Goal: Information Seeking & Learning: Learn about a topic

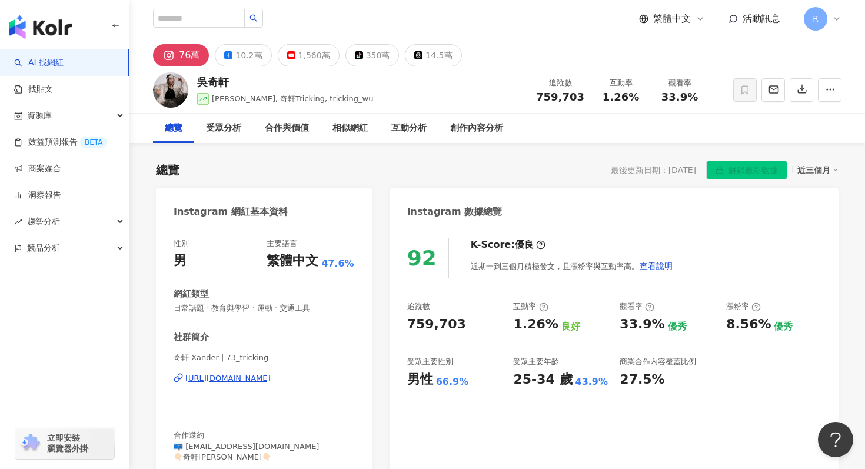
click at [61, 34] on img "button" at bounding box center [40, 27] width 63 height 24
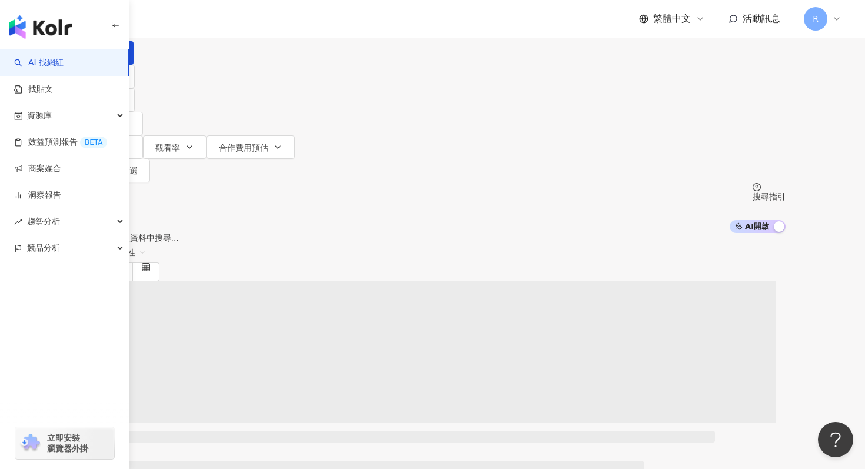
click at [138, 20] on span at bounding box center [113, 10] width 52 height 19
click at [214, 124] on div "Instagram" at bounding box center [195, 121] width 59 height 13
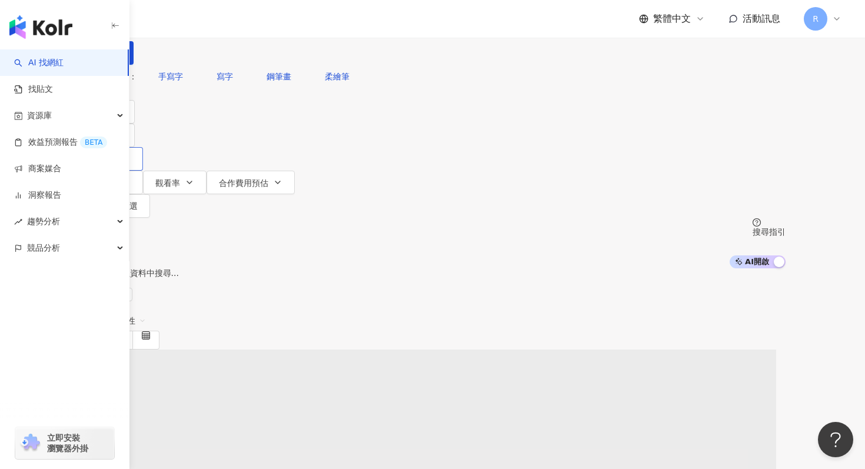
click at [117, 155] on span "追蹤數" at bounding box center [104, 159] width 25 height 9
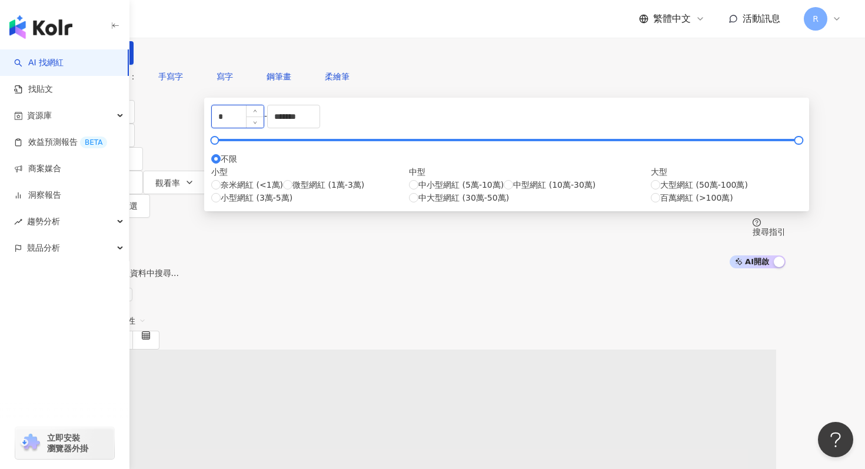
click at [264, 128] on input "*" at bounding box center [238, 116] width 52 height 22
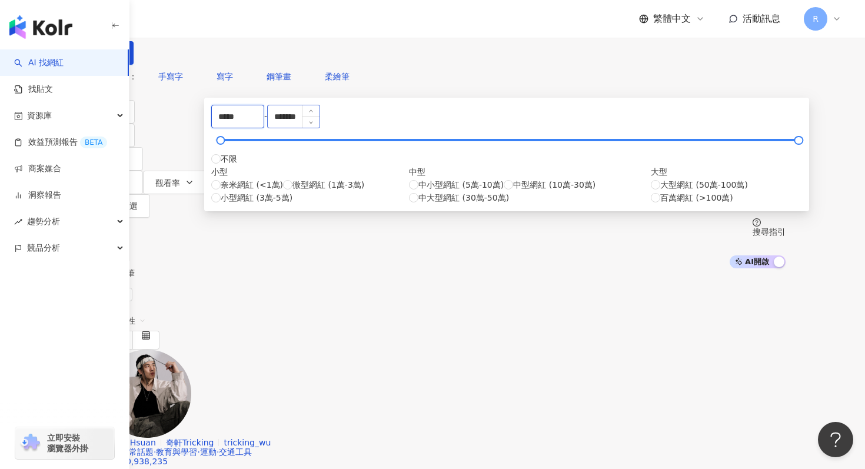
type input "*****"
click at [320, 128] on input "*******" at bounding box center [294, 116] width 52 height 22
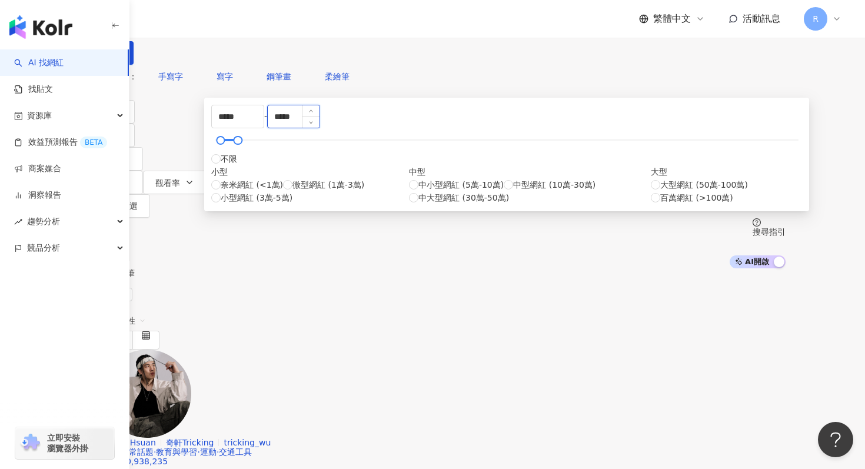
type input "*****"
click at [502, 88] on div "您可能感興趣： 手寫字 寫字 鋼筆畫 柔繪筆" at bounding box center [432, 77] width 706 height 24
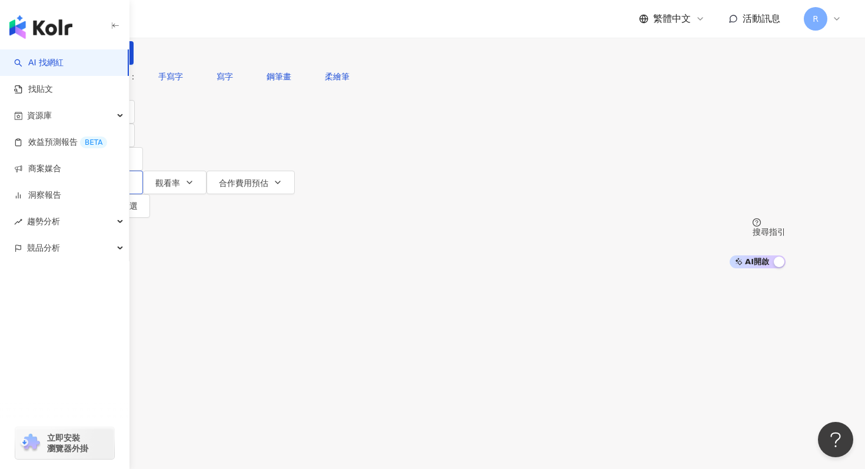
click at [143, 171] on button "互動率" at bounding box center [111, 183] width 64 height 24
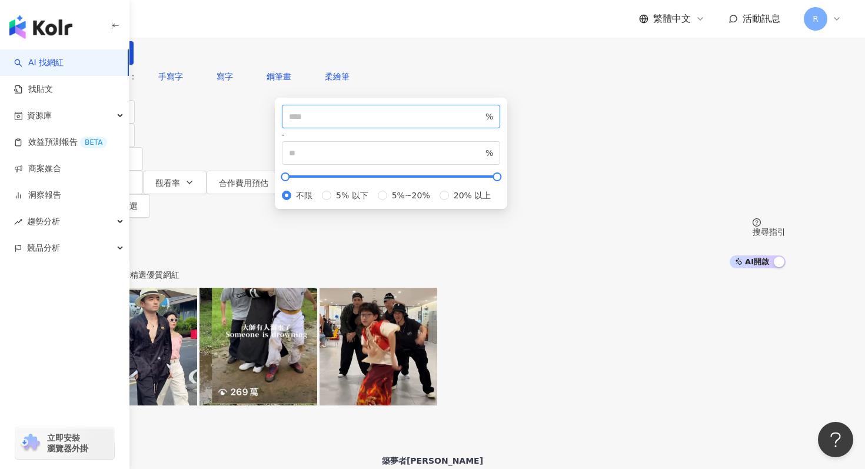
click at [388, 123] on input "number" at bounding box center [386, 116] width 194 height 13
type input "*"
click at [416, 88] on div "您可能感興趣： 手寫字 寫字 鋼筆畫 柔繪筆" at bounding box center [432, 77] width 706 height 24
click at [260, 22] on input "search" at bounding box center [211, 11] width 95 height 22
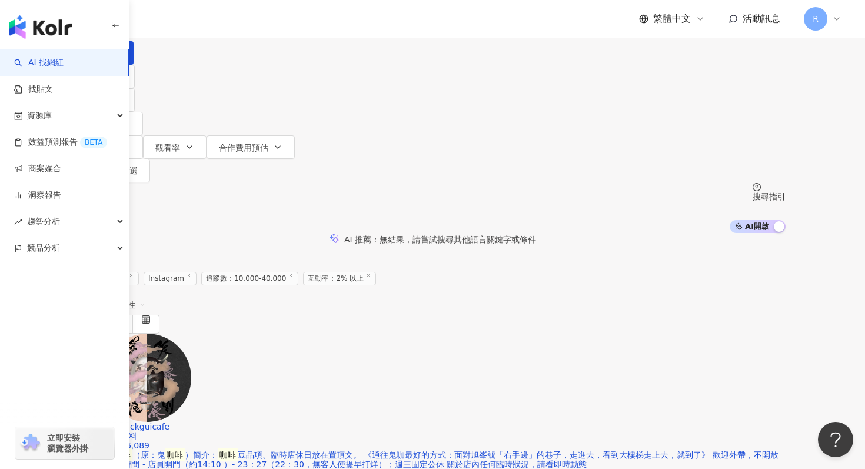
click at [134, 233] on div "AI 推薦 ： 無結果，請嘗試搜尋其他語言關鍵字或條件" at bounding box center [432, 239] width 865 height 12
click at [135, 88] on button "類型" at bounding box center [106, 77] width 55 height 24
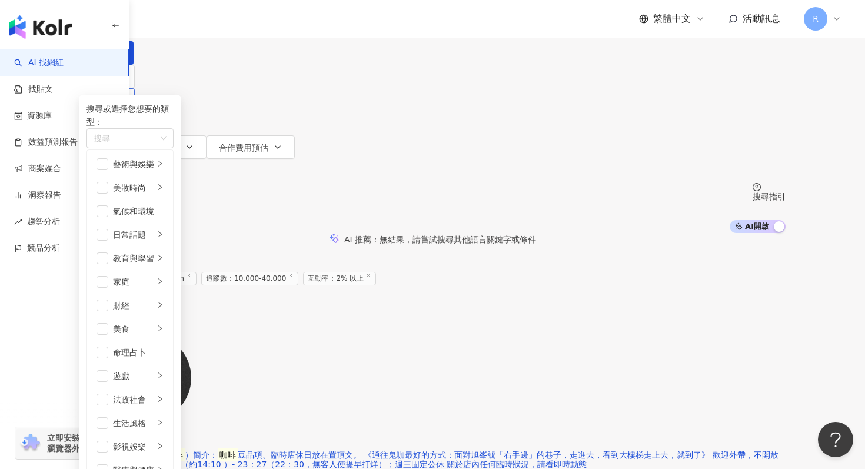
click at [108, 105] on span "性別" at bounding box center [100, 100] width 16 height 9
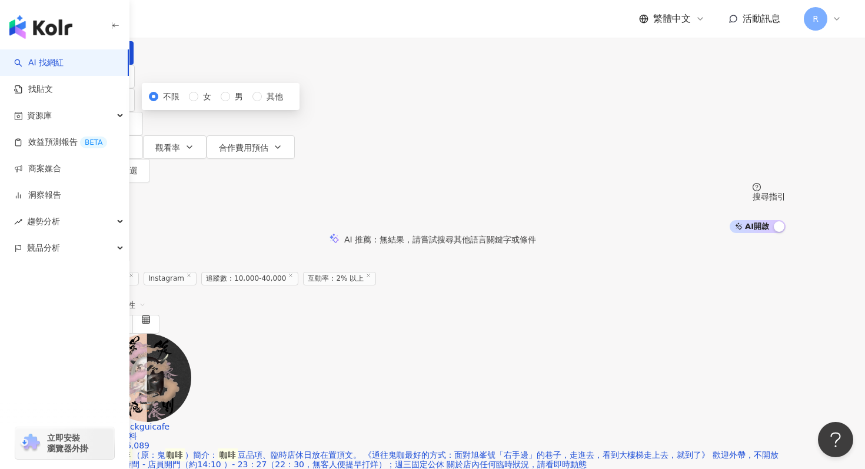
click at [240, 103] on div "不限 女 男 其他" at bounding box center [221, 96] width 144 height 13
click at [216, 103] on span "女" at bounding box center [207, 96] width 18 height 13
click at [264, 95] on div "類型 性別 追蹤數 互動率 觀看率 合作費用預估 更多篩選 ***** - ***** 不限 小型 奈米網紅 (<1萬) 微型網紅 (1萬-3萬) 小型網紅 …" at bounding box center [432, 149] width 706 height 168
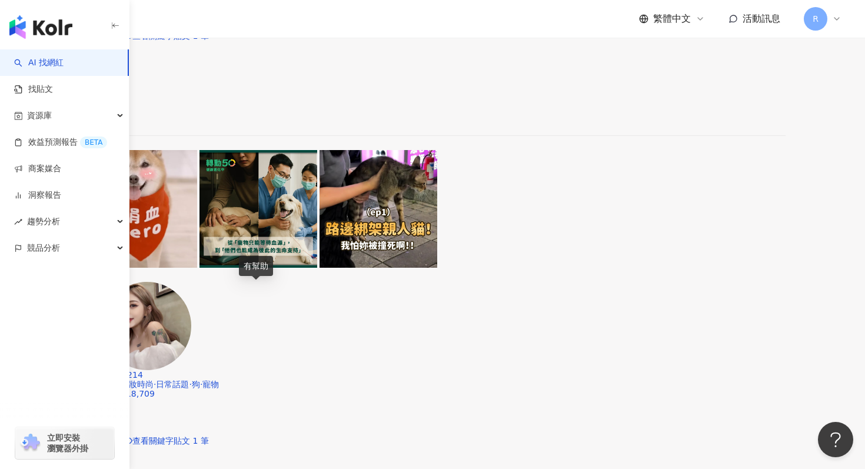
scroll to position [2096, 0]
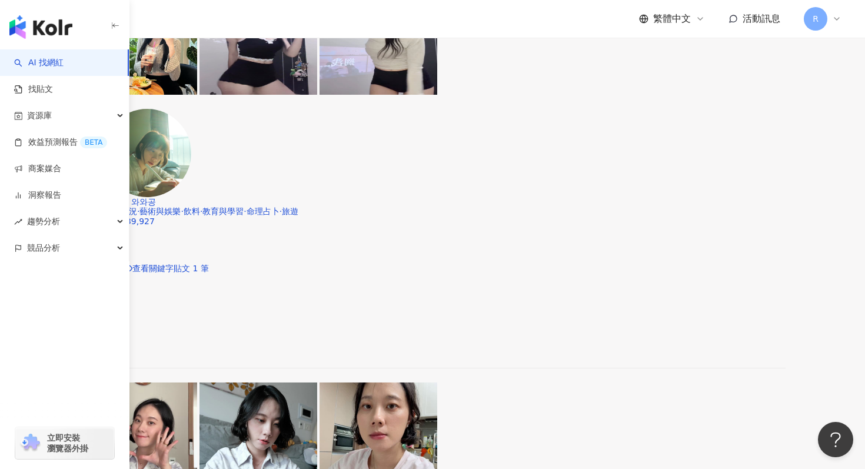
scroll to position [2364, 0]
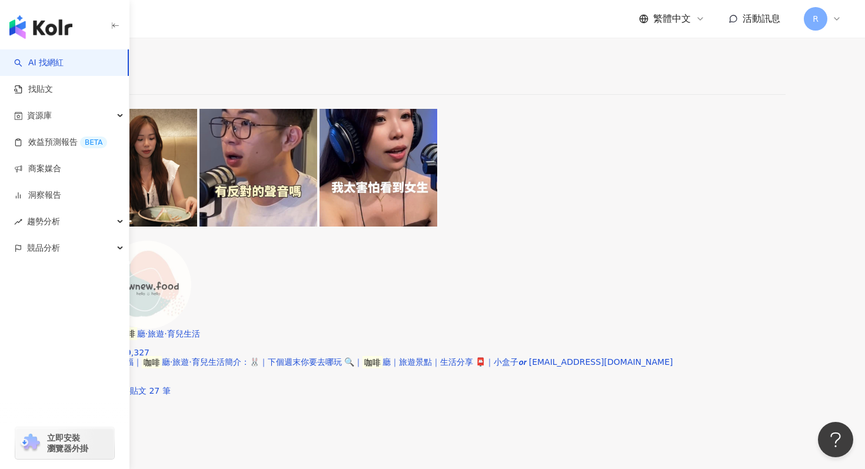
scroll to position [1638, 0]
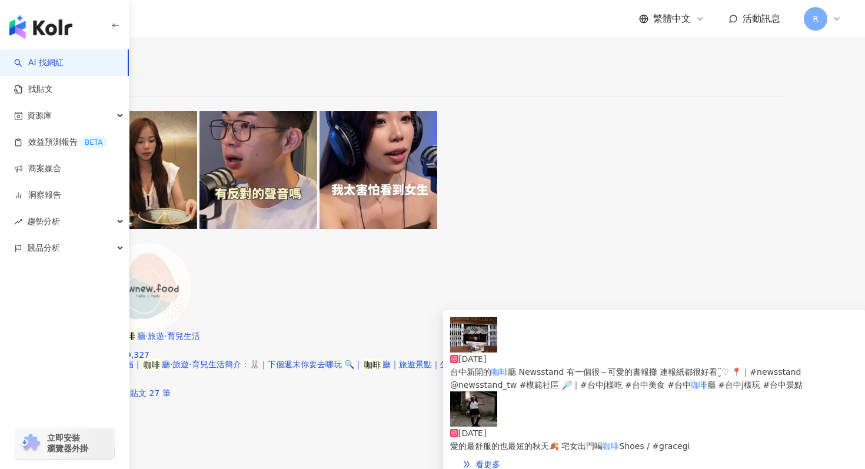
click at [523, 442] on span "愛的最舒服的也最短的秋天🍂 宅女出門喝" at bounding box center [526, 446] width 152 height 9
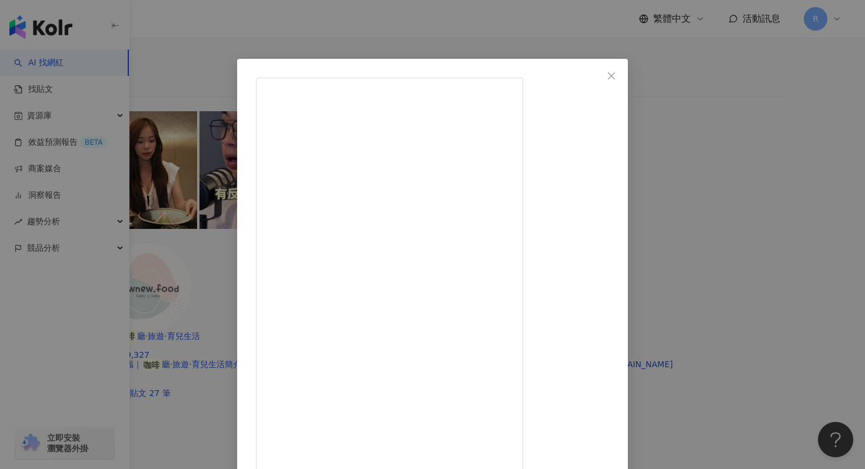
click at [489, 32] on div "[PERSON_NAME] 一直玩 [DATE] 變涼了 «٩(*´ ꒳ `*)۶» 最愛的最舒服的也最短的秋天🍂 宅女出門喝咖啡 Shoes / #grac…" at bounding box center [432, 234] width 865 height 469
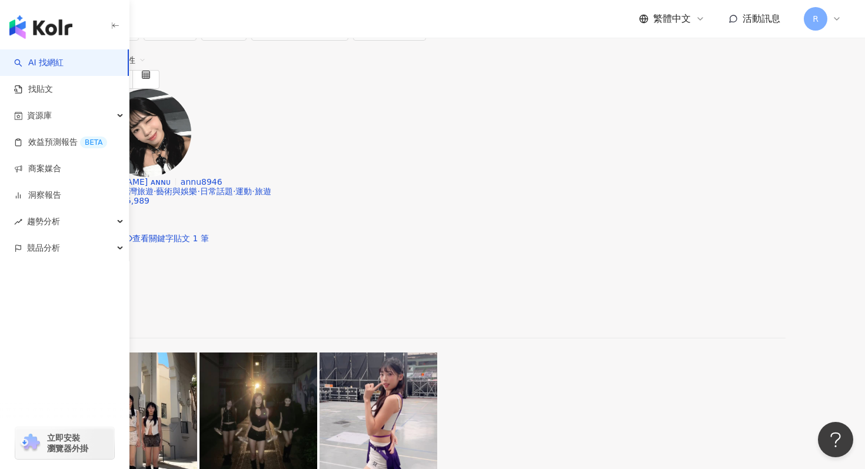
scroll to position [0, 0]
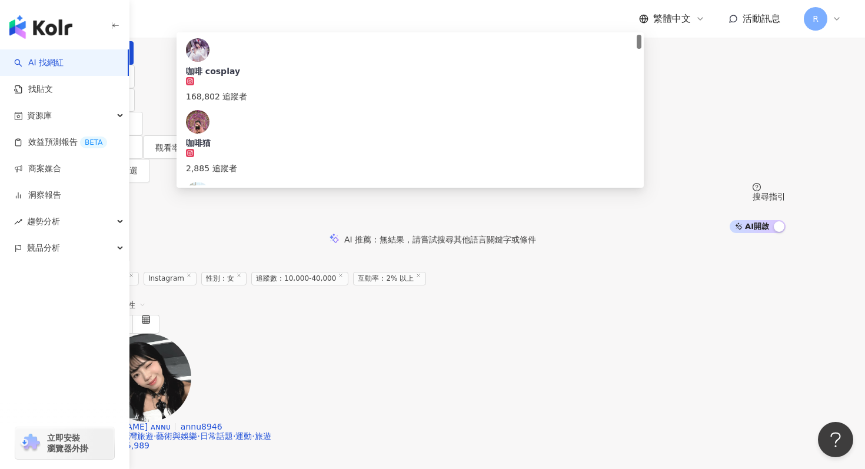
click at [260, 22] on input "**" at bounding box center [211, 11] width 95 height 22
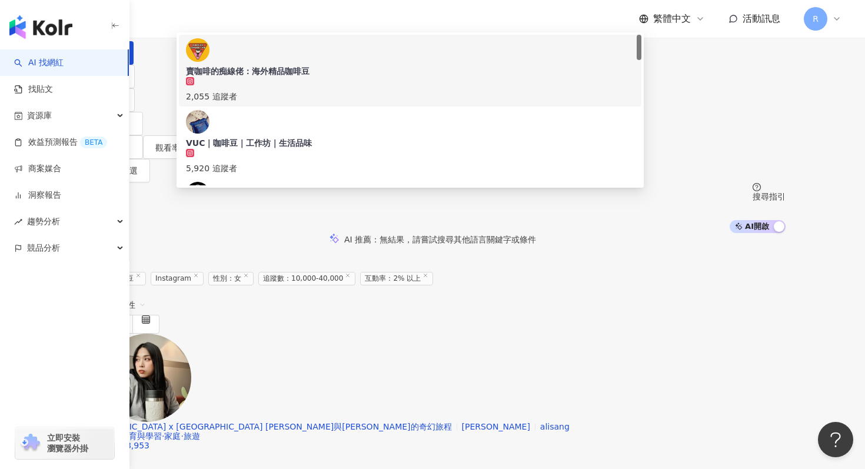
click at [260, 22] on input "***" at bounding box center [211, 11] width 95 height 22
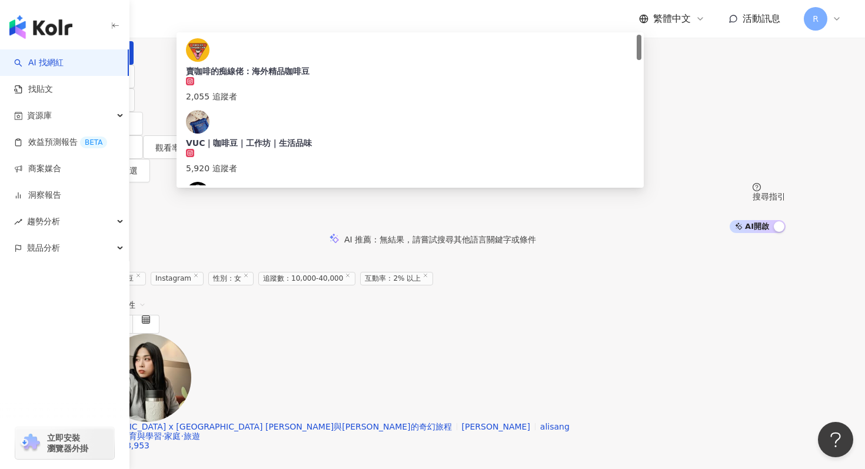
type input "*"
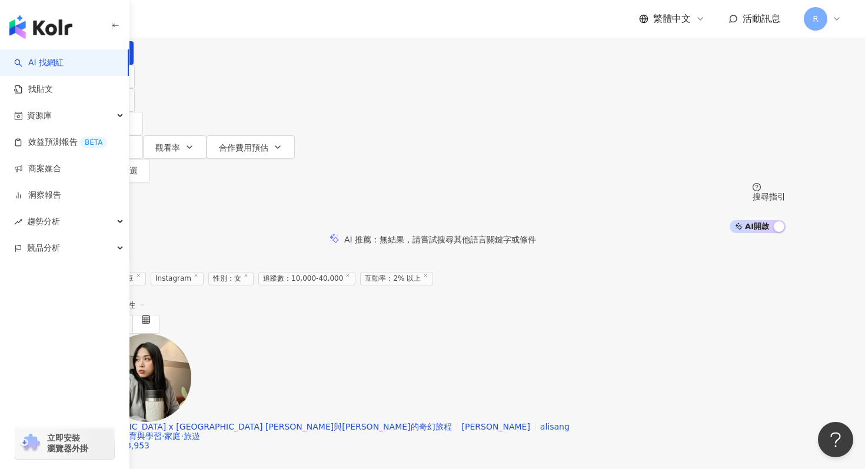
type input "**"
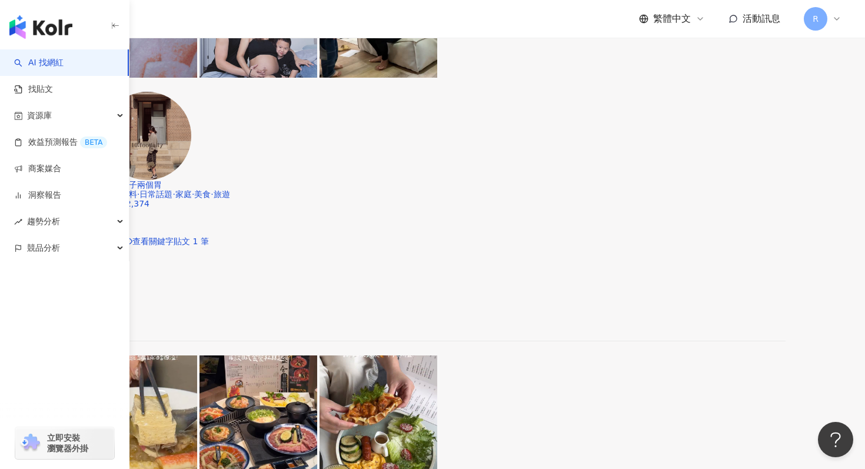
scroll to position [1635, 0]
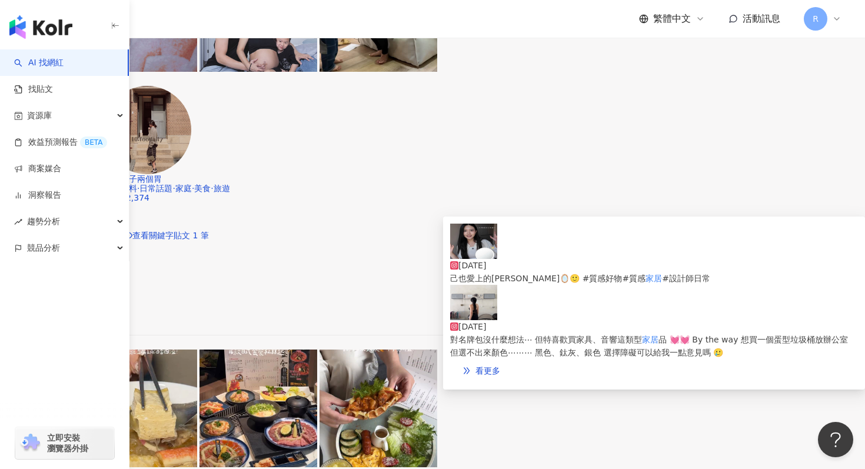
click at [498, 245] on div "[DATE] 己也愛上的[PERSON_NAME]🪞🙂 #質感好物#質感 家居 #設計師日常" at bounding box center [654, 254] width 408 height 61
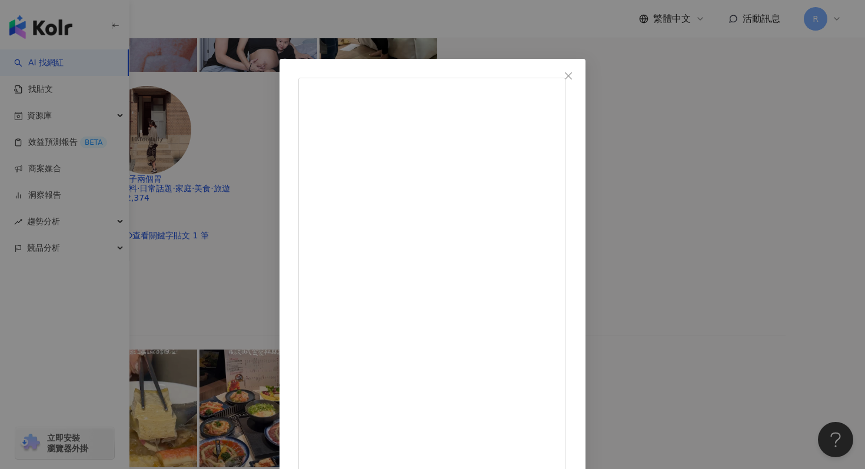
scroll to position [45, 0]
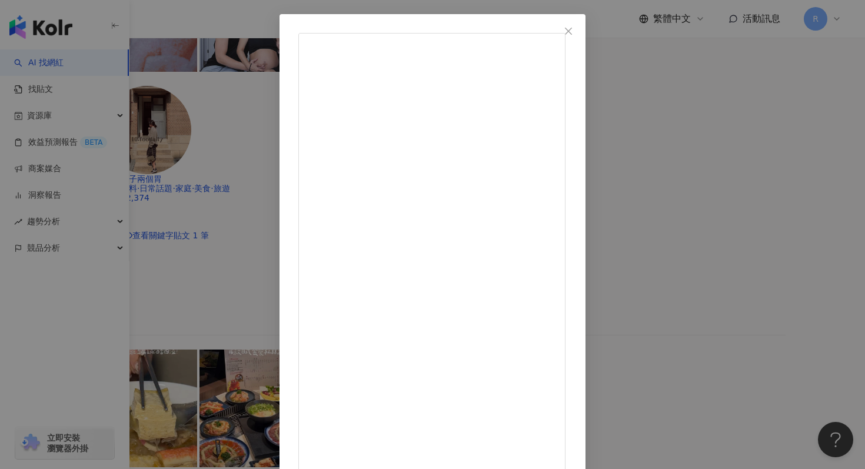
click at [144, 157] on div "[PERSON_NAME] [DATE] 難怪直播主都特別漂亮⋯⋯⋯原來是 選鏡子也有學問 被屋主推坑，結果自己也愛上的鏡子🪞🙂 #質感好物#質感家居 #設計…" at bounding box center [432, 234] width 865 height 469
click at [156, 211] on div "[PERSON_NAME] [DATE] 難怪直播主都特別漂亮⋯⋯⋯原來是 選鏡子也有學問 被屋主推坑，結果自己也愛上的鏡子🪞🙂 #質感好物#質感家居 #設計…" at bounding box center [432, 234] width 865 height 469
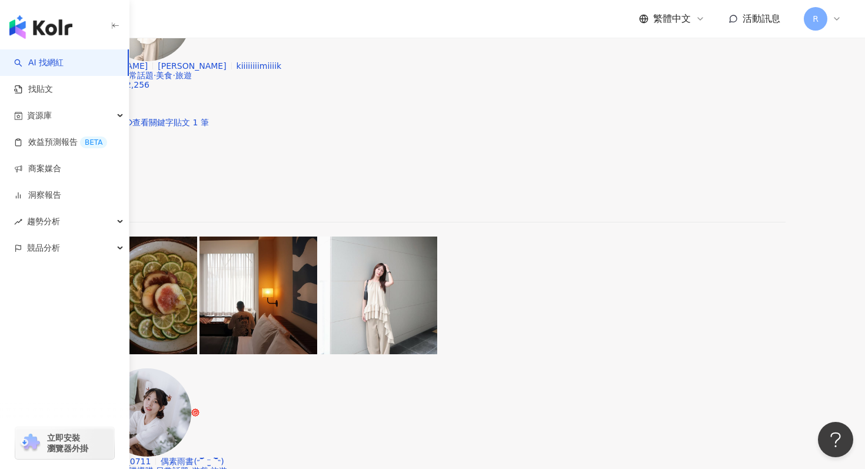
scroll to position [2486, 0]
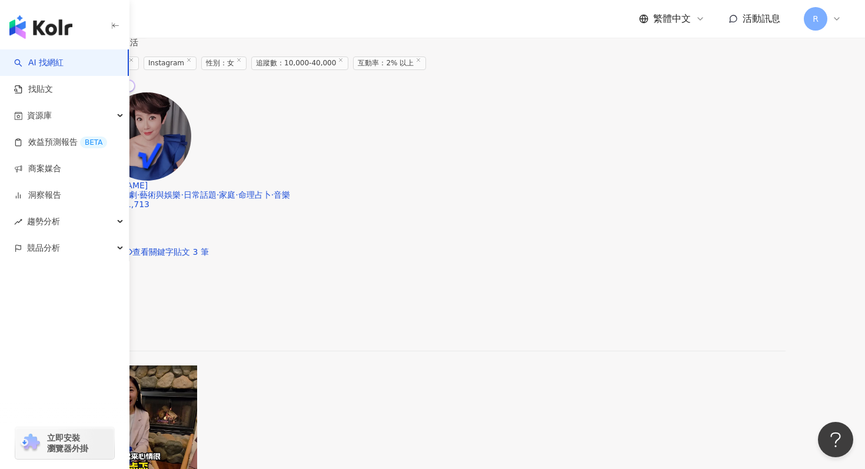
scroll to position [1237, 0]
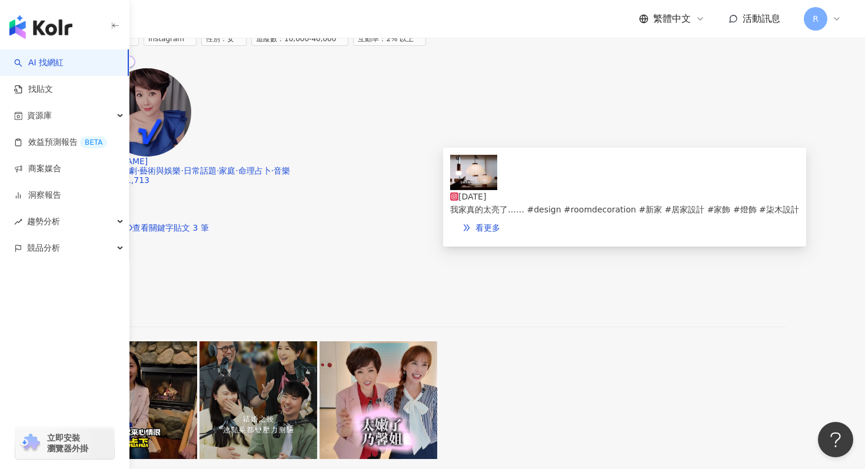
click at [454, 189] on img at bounding box center [473, 172] width 47 height 35
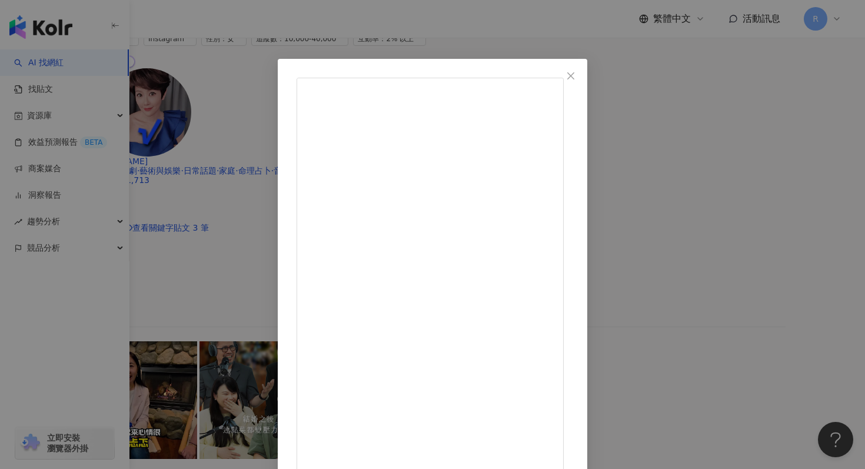
scroll to position [59, 0]
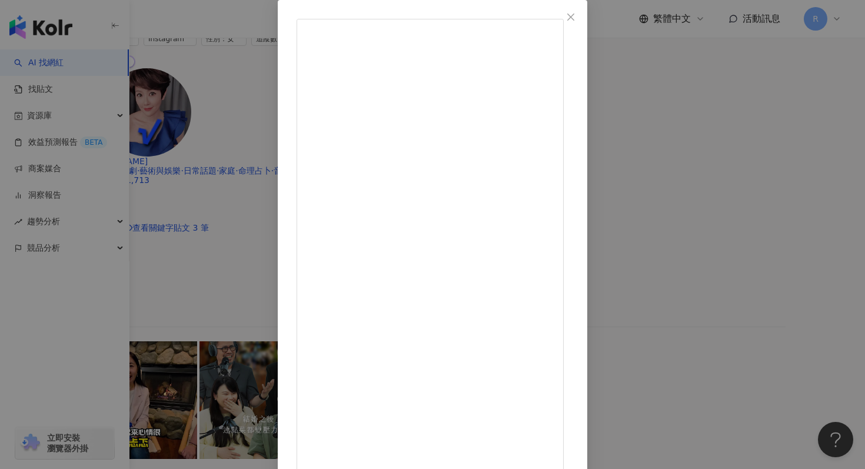
click at [782, 109] on div "真奈特每天都在瞎忙 [DATE] 我家真的太亮了…… #design #roomdecoration #新家 #居家設計 #家飾 #燈飾 #柒木設計 431 …" at bounding box center [432, 234] width 865 height 469
click at [771, 134] on div "真奈特每天都在瞎忙 [DATE] 我家真的太亮了…… #design #roomdecoration #新家 #居家設計 #家飾 #燈飾 #柒木設計 431 …" at bounding box center [432, 234] width 865 height 469
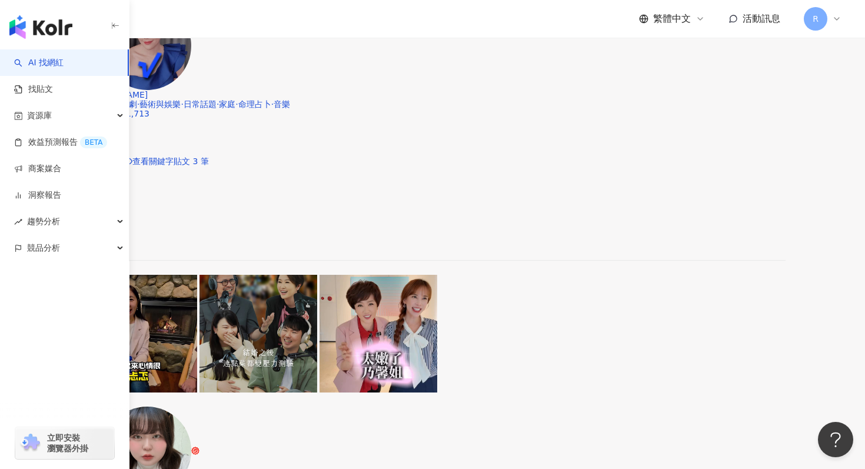
scroll to position [1321, 0]
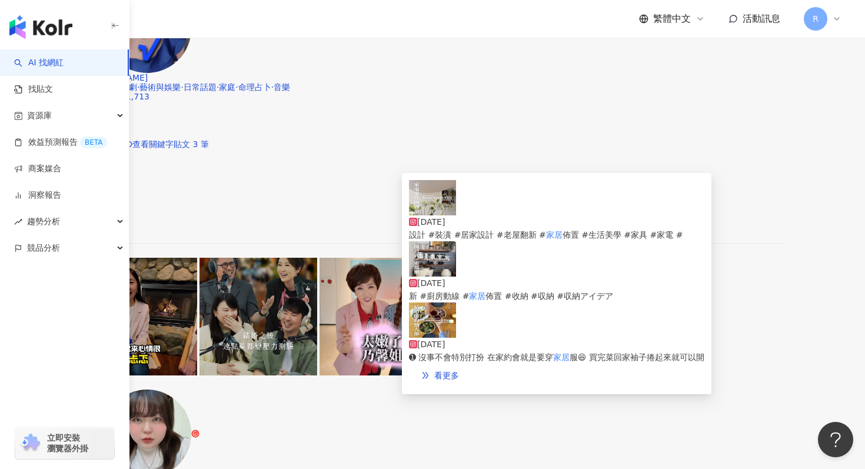
click at [452, 277] on img at bounding box center [432, 258] width 47 height 35
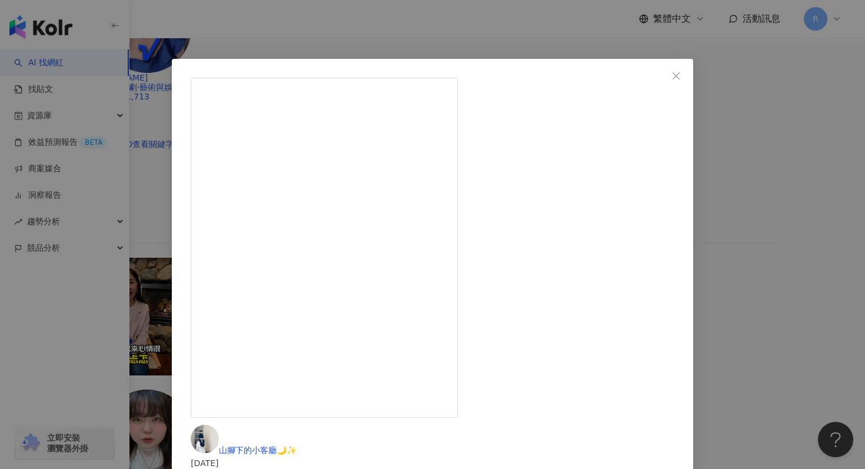
scroll to position [82, 0]
click at [526, 412] on div "山腳下的小客廳🌙✨ [DATE] 473 22 3.7萬 查看原始貼文" at bounding box center [432, 234] width 865 height 469
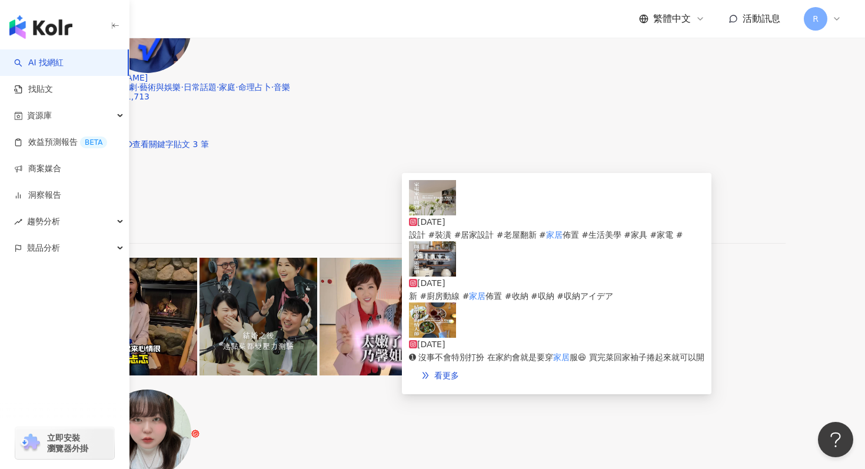
click at [507, 230] on div "[DATE] 設計 #裝潢 #居家設計 #老屋翻新 # 家居 佈置 #生活美學 #家具 #家電 #" at bounding box center [557, 210] width 296 height 61
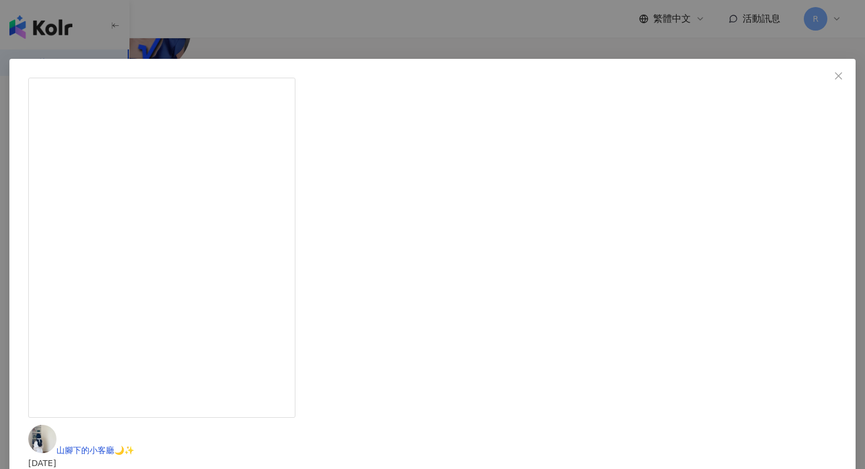
click at [514, 408] on div "山腳下的小客廳🌙✨ [DATE] 693 5.2萬 查看原始貼文" at bounding box center [432, 234] width 865 height 469
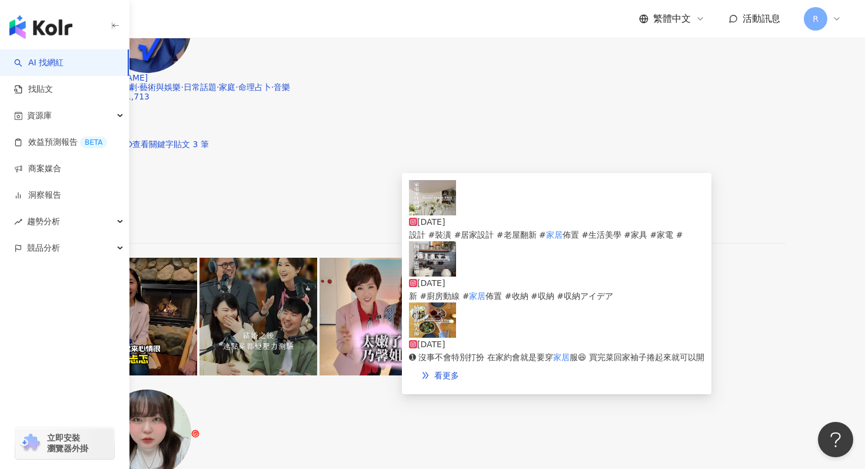
click at [474, 353] on span "➊ 沒事不會特別打扮 在家約會就是要穿" at bounding box center [481, 357] width 144 height 9
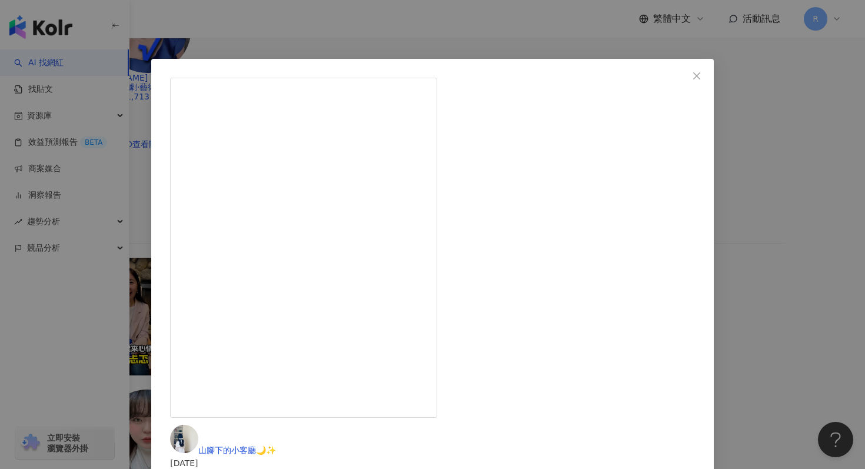
click at [651, 39] on div "山腳下的小客廳🌙✨ [DATE] 🌷結婚後的情人節： ➊ 沒事不會特別打扮 在家約會就是要穿家居服😆 買完菜回家袖子捲起來就可以開始煮飯～ ➋ 注重飲食健康 …" at bounding box center [432, 234] width 865 height 469
click at [645, 31] on div "山腳下的小客廳🌙✨ [DATE] 🌷結婚後的情人節： ➊ 沒事不會特別打扮 在家約會就是要穿家居服😆 買完菜回家袖子捲起來就可以開始煮飯～ ➋ 注重飲食健康 …" at bounding box center [432, 234] width 865 height 469
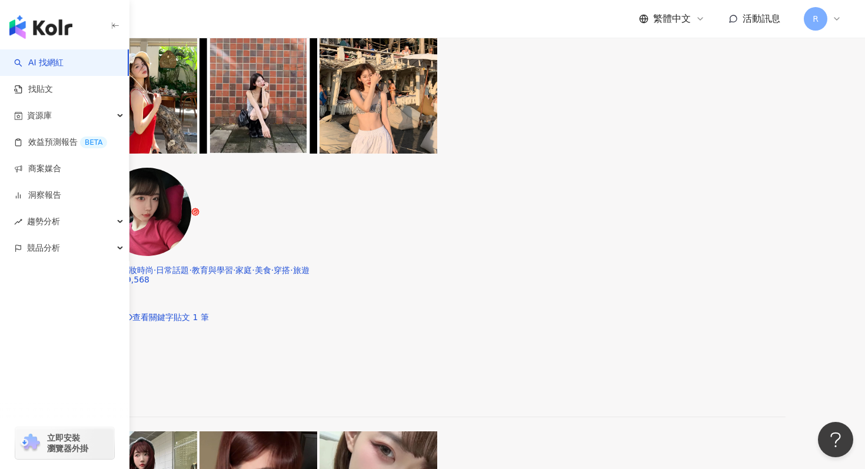
scroll to position [2486, 0]
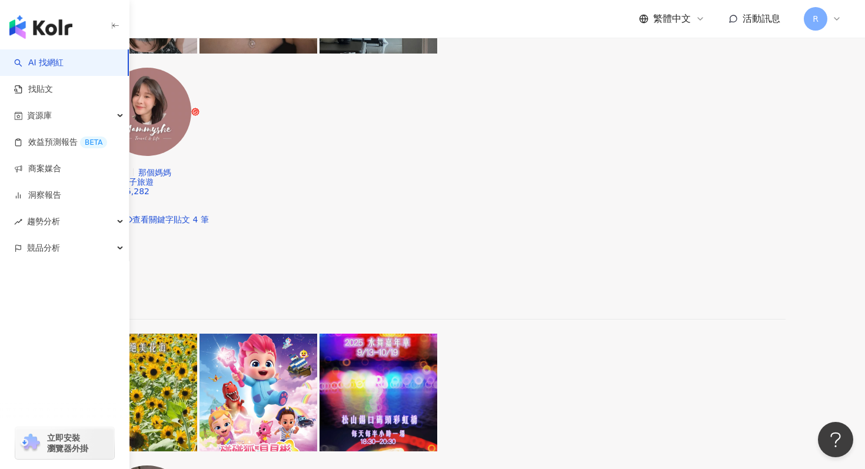
scroll to position [1967, 0]
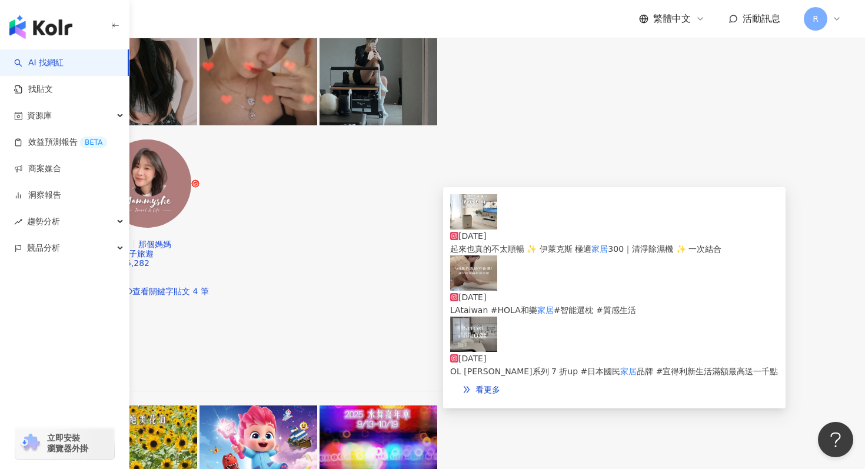
click at [490, 287] on img at bounding box center [473, 272] width 47 height 35
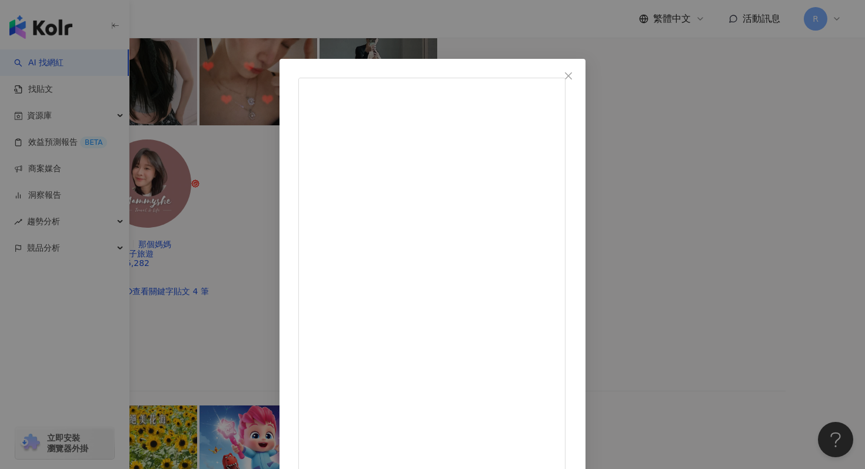
scroll to position [59, 0]
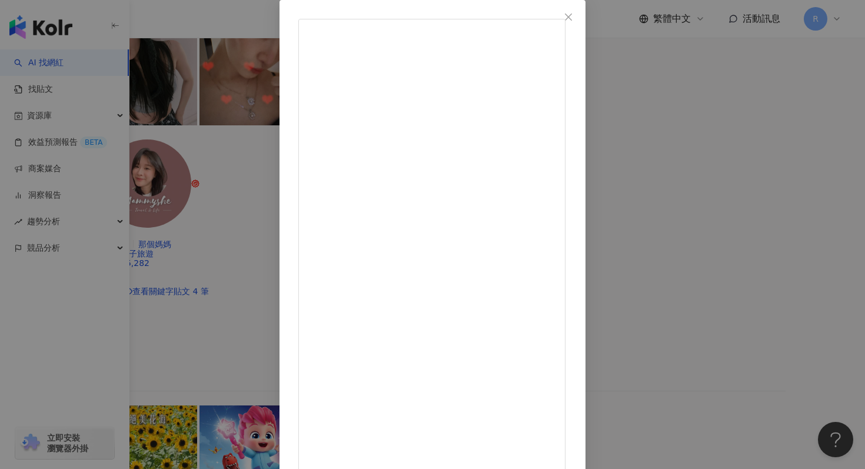
click at [761, 100] on div "[PERSON_NAME]｜居家佈置｜軟裝選物｜質感生活 [DATE] 103 14 3.5萬 查看原始貼文" at bounding box center [432, 234] width 865 height 469
click at [711, 115] on div "[PERSON_NAME]｜居家佈置｜軟裝選物｜質感生活 [DATE] 103 14 3.5萬 查看原始貼文" at bounding box center [432, 234] width 865 height 469
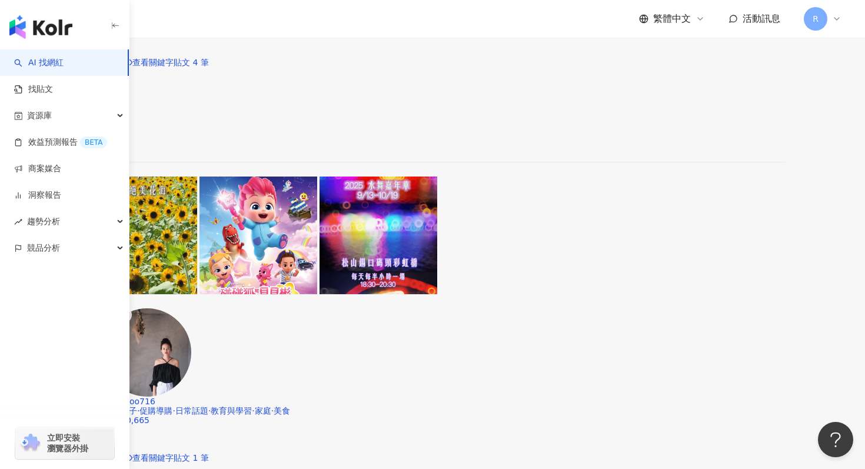
scroll to position [2350, 0]
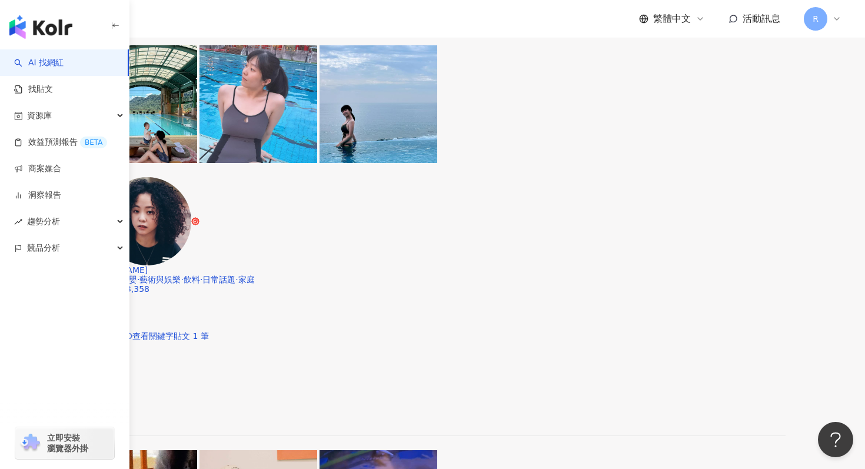
scroll to position [2367, 0]
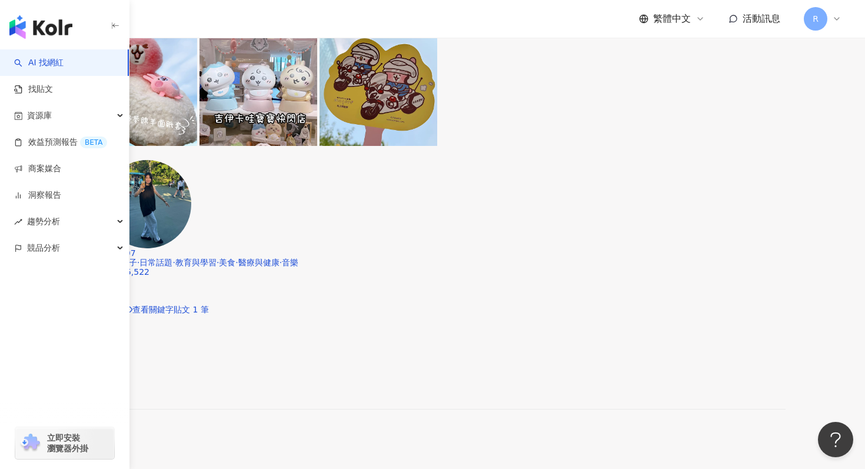
scroll to position [2486, 0]
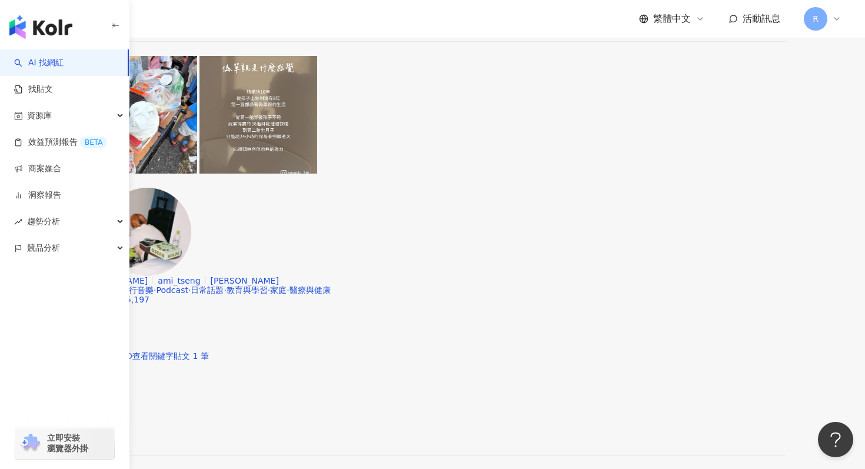
scroll to position [2148, 0]
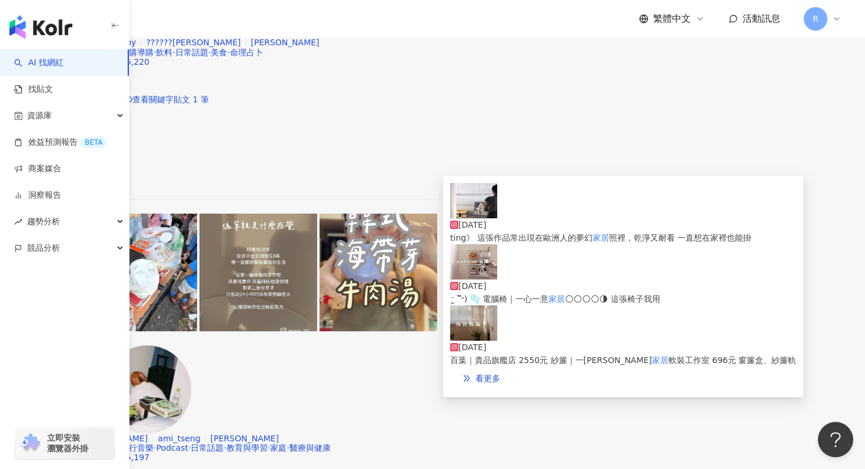
click at [474, 218] on img at bounding box center [473, 200] width 47 height 35
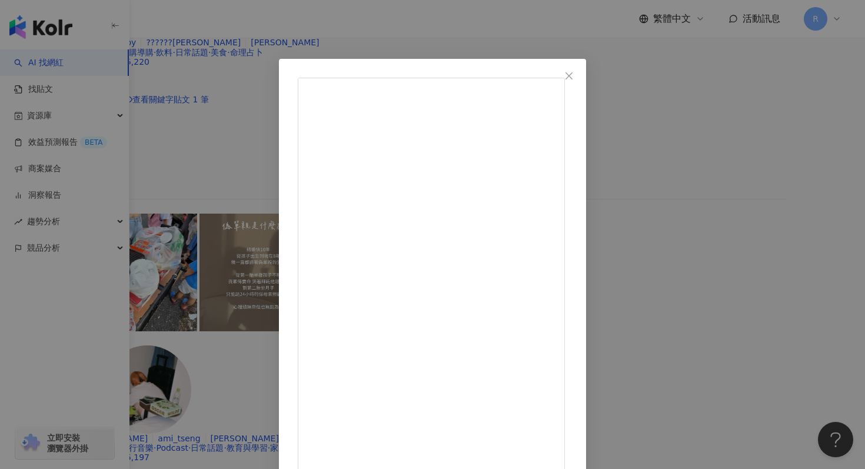
scroll to position [59, 0]
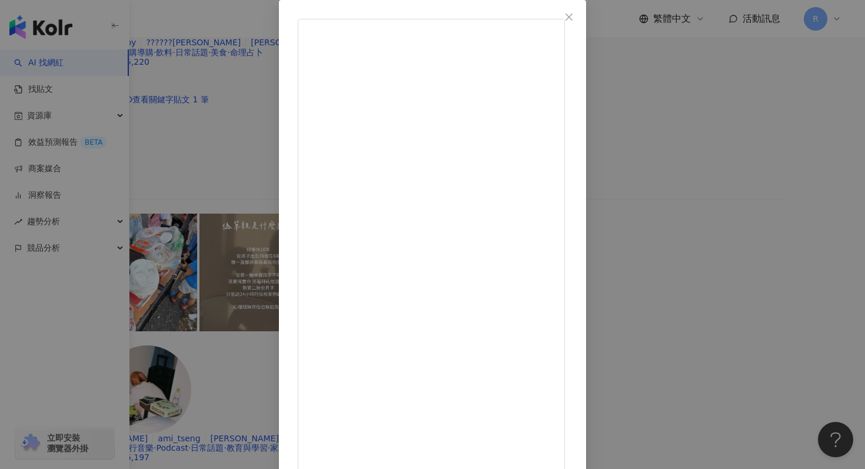
click at [716, 87] on div "Liv ❢ Stay at Homeow [DATE] 296 202 1.3萬 查看原始貼文" at bounding box center [432, 234] width 865 height 469
click at [714, 88] on div "Liv ❢ Stay at Homeow [DATE] 296 202 1.3萬 查看原始貼文" at bounding box center [432, 234] width 865 height 469
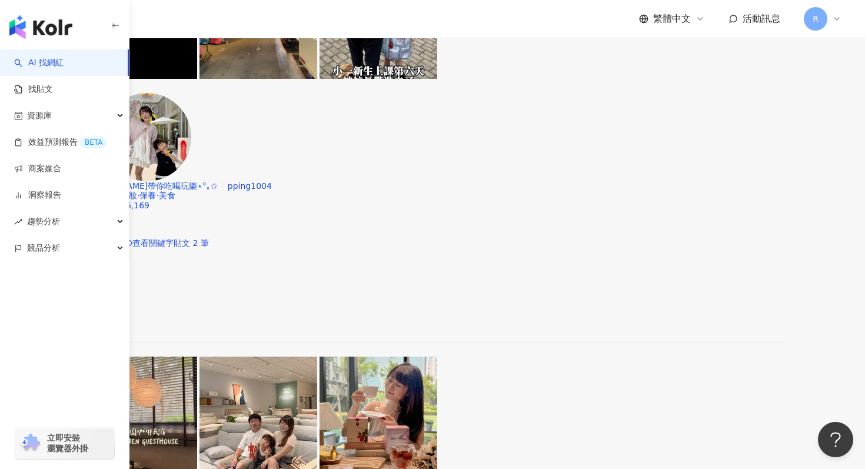
scroll to position [2486, 0]
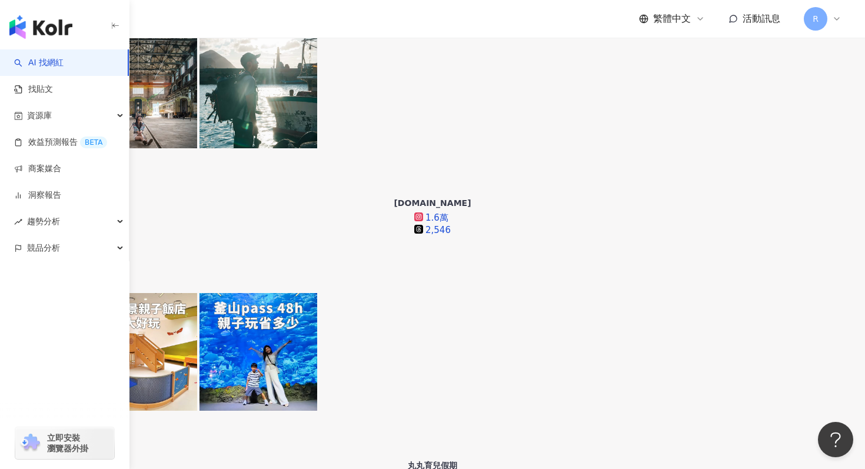
scroll to position [658, 0]
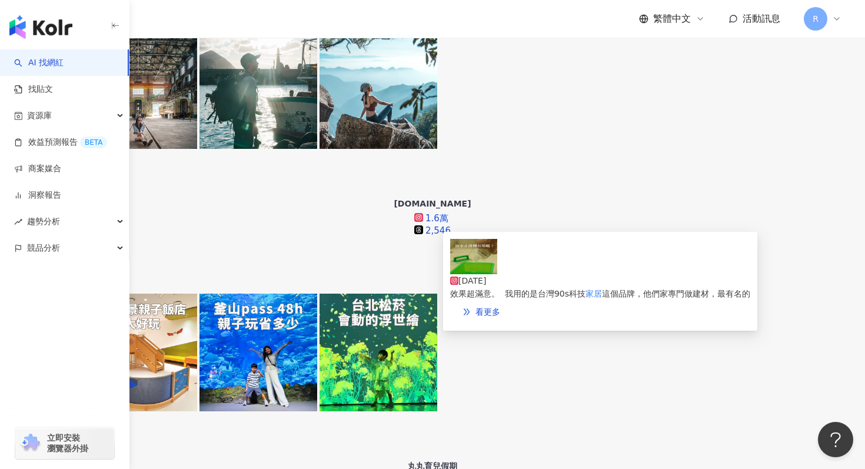
click at [502, 269] on div "[DATE] 效果超滿意。 ⁡ 我用的是台灣90s科技 家居 這個品牌，他們家專門做建材，最有名的" at bounding box center [600, 269] width 300 height 61
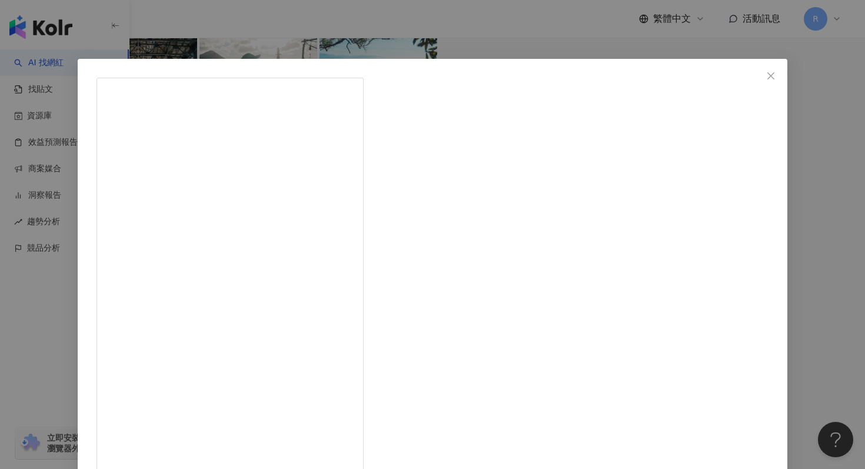
scroll to position [59, 0]
